Goal: Information Seeking & Learning: Learn about a topic

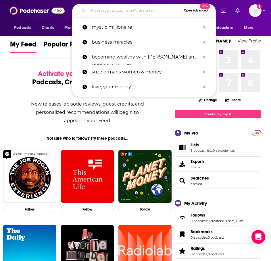
click at [127, 15] on input "Search podcasts, credits, & more..." at bounding box center [134, 10] width 93 height 9
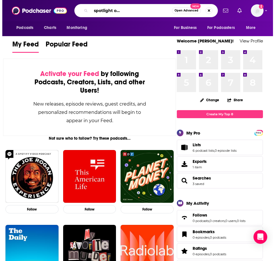
scroll to position [0, 50]
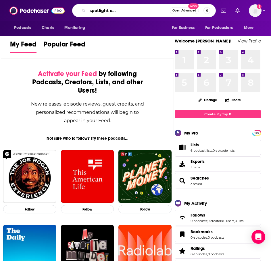
type input "b2b influence podcast: spotlight on industry game changers"
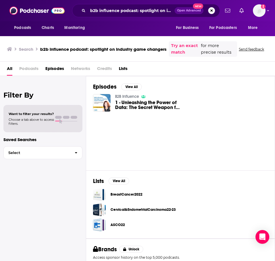
click at [124, 97] on link "B2B Influence" at bounding box center [127, 96] width 24 height 5
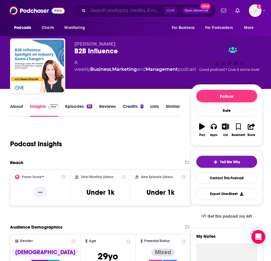
click at [99, 11] on input "Search podcasts, credits, & more..." at bounding box center [126, 10] width 76 height 9
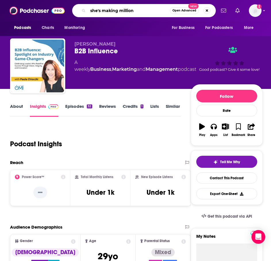
type input "she's making millions"
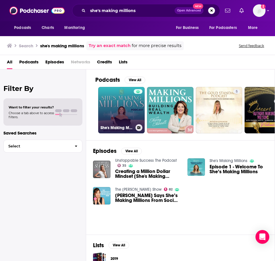
click at [120, 107] on link "She's Making Millions" at bounding box center [121, 110] width 47 height 47
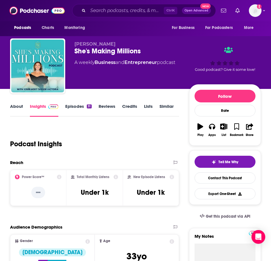
click at [14, 109] on link "About" at bounding box center [16, 110] width 13 height 13
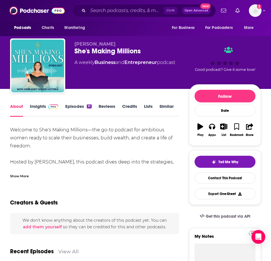
click at [24, 178] on div "Show More" at bounding box center [19, 175] width 19 height 5
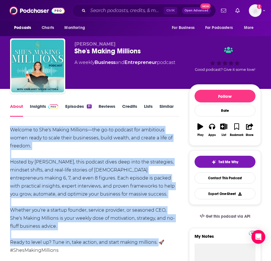
drag, startPoint x: 158, startPoint y: 242, endPoint x: 24, endPoint y: 135, distance: 171.7
copy div "Welcome to She's Making Millions—the go-to podcast for ambitious women ready to…"
click at [40, 105] on link "Insights" at bounding box center [44, 110] width 28 height 13
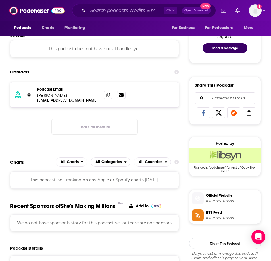
scroll to position [316, 0]
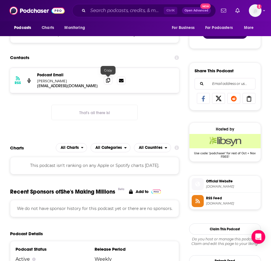
click at [108, 80] on icon at bounding box center [108, 80] width 4 height 5
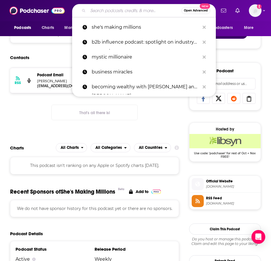
click at [105, 9] on input "Search podcasts, credits, & more..." at bounding box center [134, 10] width 93 height 9
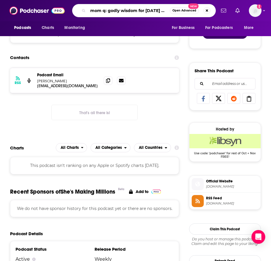
scroll to position [0, 5]
type input "mom q: godly wisdom for [DATE] mom"
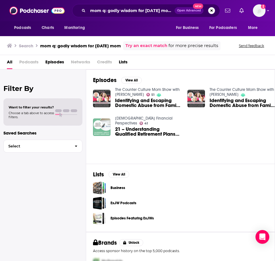
click at [129, 92] on link "The Counter Culture Mom Show with [PERSON_NAME]" at bounding box center [147, 92] width 65 height 10
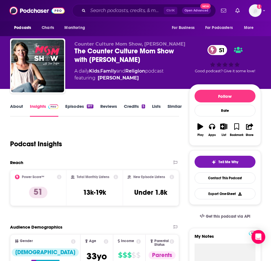
click at [17, 108] on link "About" at bounding box center [16, 110] width 13 height 13
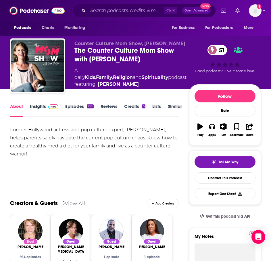
click at [112, 16] on div "Ctrl K Open Advanced New" at bounding box center [144, 10] width 144 height 13
click at [111, 8] on input "Search podcasts, credits, & more..." at bounding box center [126, 10] width 76 height 9
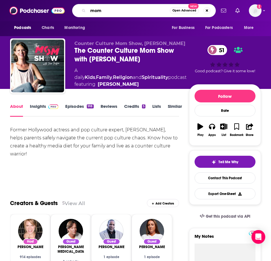
type input "mom q"
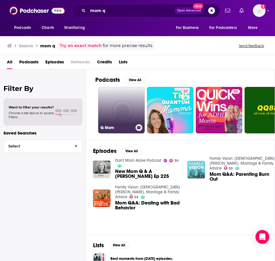
click at [113, 109] on link "Q Mom" at bounding box center [121, 110] width 47 height 47
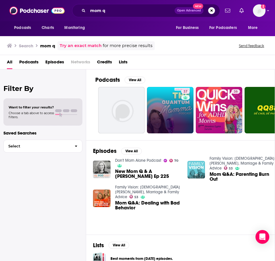
click at [165, 109] on link "37" at bounding box center [170, 110] width 47 height 47
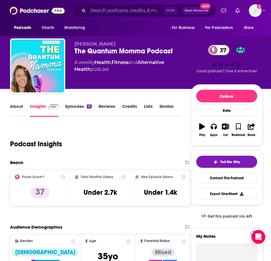
click at [11, 106] on link "About" at bounding box center [16, 110] width 13 height 13
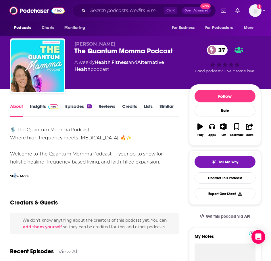
click at [16, 174] on div "Show More" at bounding box center [19, 175] width 19 height 5
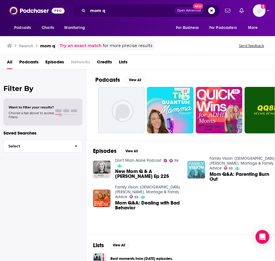
click at [140, 161] on link "Don't Mom Alone Podcast" at bounding box center [138, 160] width 46 height 5
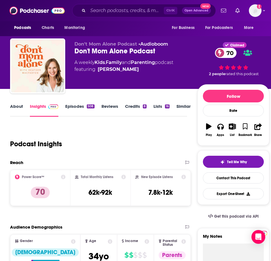
click at [14, 108] on link "About" at bounding box center [16, 110] width 13 height 13
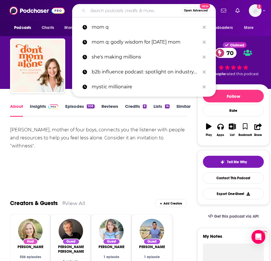
click at [94, 11] on input "Search podcasts, credits, & more..." at bounding box center [134, 10] width 93 height 9
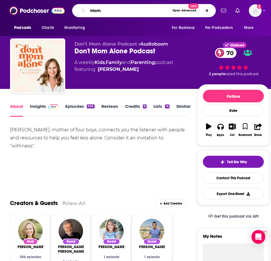
type input "MomQ"
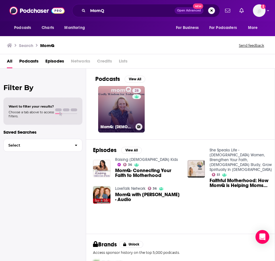
click at [129, 115] on link "28 MomQ: [DEMOGRAPHIC_DATA] Wisdom and Support for [DEMOGRAPHIC_DATA] Moms" at bounding box center [121, 109] width 47 height 47
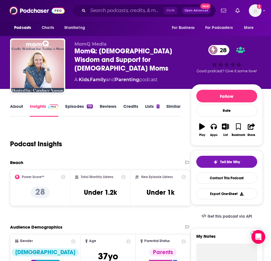
click at [18, 108] on link "About" at bounding box center [16, 110] width 13 height 13
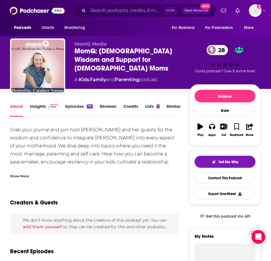
click at [15, 179] on div "Show More" at bounding box center [19, 175] width 19 height 5
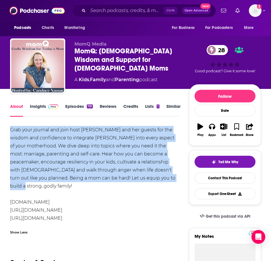
drag, startPoint x: 55, startPoint y: 187, endPoint x: 4, endPoint y: 133, distance: 74.0
copy div "Grab your journal and join host [PERSON_NAME] and her guests for the wisdom and…"
click at [46, 107] on span at bounding box center [52, 106] width 12 height 5
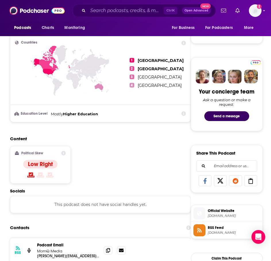
scroll to position [259, 0]
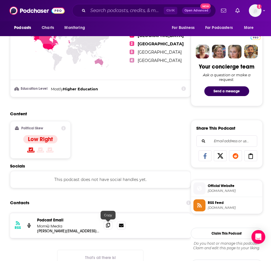
click at [110, 225] on icon at bounding box center [108, 225] width 4 height 5
click at [114, 7] on input "Search podcasts, credits, & more..." at bounding box center [126, 10] width 76 height 9
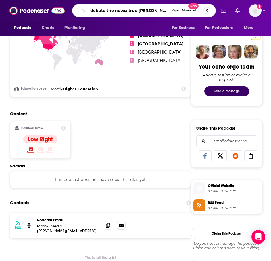
type input "debate the news: true crime"
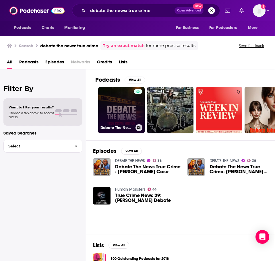
click at [121, 109] on link "Debate The News: True Crime" at bounding box center [121, 110] width 47 height 47
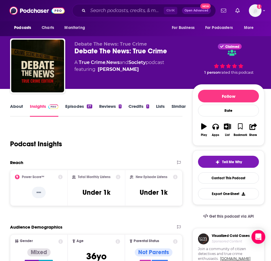
click at [19, 109] on link "About" at bounding box center [16, 110] width 13 height 13
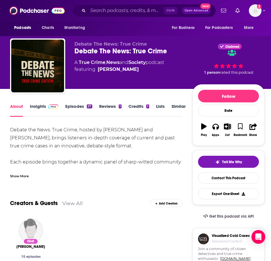
click at [24, 178] on div "Show More" at bounding box center [19, 175] width 19 height 5
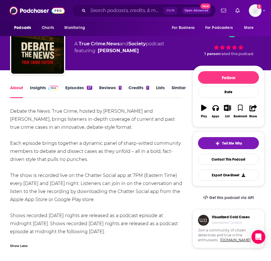
scroll to position [29, 0]
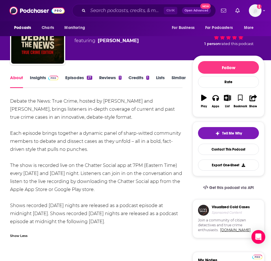
drag, startPoint x: 99, startPoint y: 150, endPoint x: 5, endPoint y: 93, distance: 109.0
copy div "Debate the News: True Crime, hosted by [PERSON_NAME] and [PERSON_NAME], brings …"
click at [50, 76] on img at bounding box center [53, 78] width 10 height 5
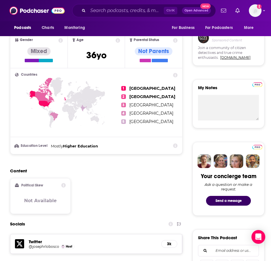
scroll to position [316, 0]
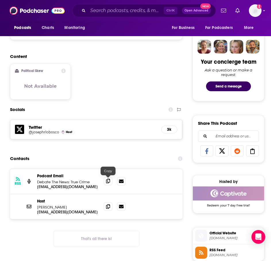
click at [107, 183] on icon at bounding box center [108, 181] width 4 height 5
click at [259, 12] on img "Logged in as ILATeam" at bounding box center [255, 10] width 13 height 13
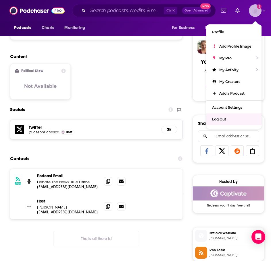
click at [229, 117] on div "Log Out" at bounding box center [233, 119] width 55 height 12
